Goal: Navigation & Orientation: Go to known website

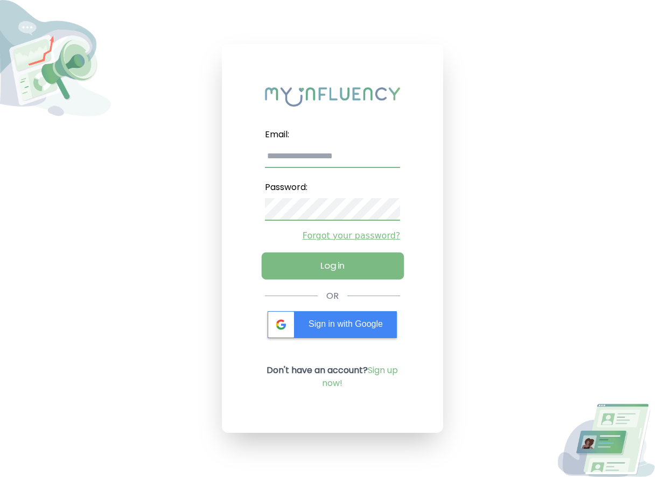
type input "**********"
click at [344, 266] on button "Log in" at bounding box center [332, 266] width 142 height 27
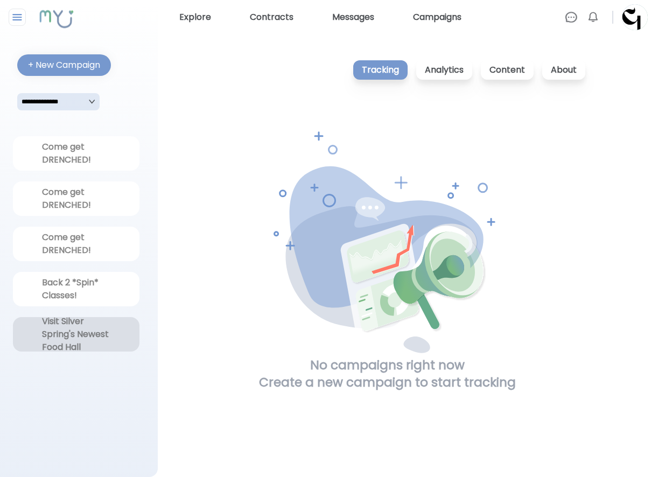
click at [62, 330] on div "Visit Silver Spring's Newest Food Hall" at bounding box center [76, 334] width 69 height 39
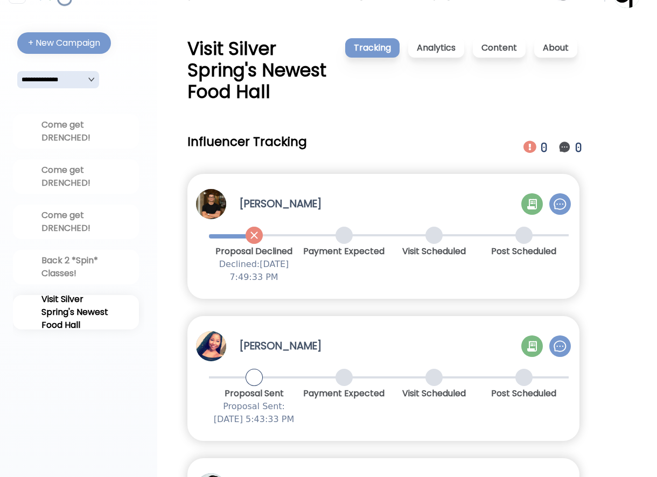
scroll to position [54, 0]
